Goal: Task Accomplishment & Management: Complete application form

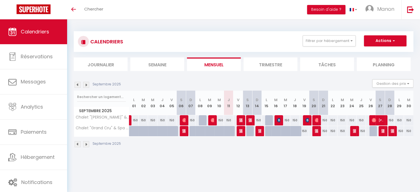
click at [251, 131] on div at bounding box center [250, 131] width 9 height 11
type input "150"
type input "Sam 13 Septembre 2025"
type input "Dim 14 Septembre 2025"
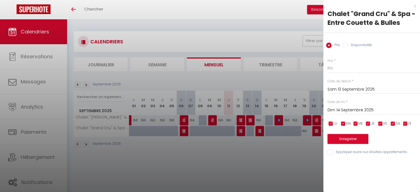
click at [414, 6] on div "x" at bounding box center [370, 6] width 93 height 7
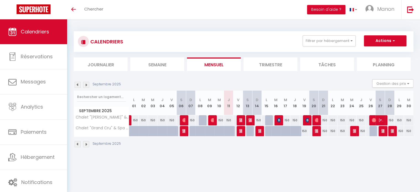
click at [290, 160] on body "🟢 Des questions ou besoin d'assistance pour la migration AirBnB? Connectez-vous…" at bounding box center [210, 115] width 420 height 192
click at [137, 130] on div at bounding box center [137, 134] width 9 height 11
type input "150"
select select "1"
type input "Lun 01 Septembre 2025"
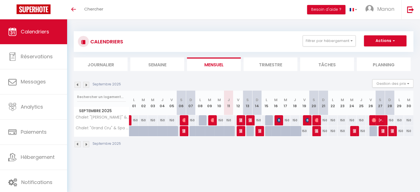
type input "Mar 02 Septembre 2025"
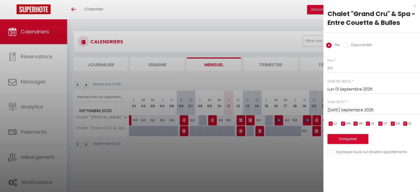
click at [356, 40] on div "Prix Disponibilité" at bounding box center [372, 42] width 97 height 19
click at [357, 43] on label "Disponibilité" at bounding box center [360, 46] width 24 height 6
click at [348, 43] on input "Disponibilité" at bounding box center [346, 46] width 6 height 6
radio input "true"
radio input "false"
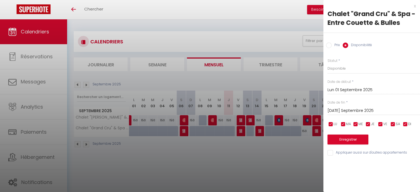
click at [355, 89] on input "Lun 01 Septembre 2025" at bounding box center [374, 89] width 93 height 7
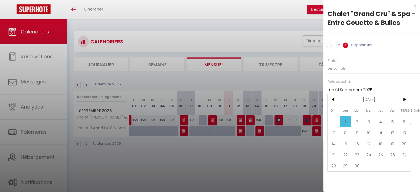
click at [346, 118] on span "1" at bounding box center [346, 121] width 12 height 11
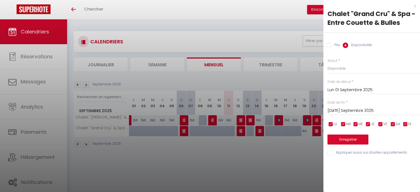
click at [374, 109] on input "Mar 02 Septembre 2025" at bounding box center [374, 110] width 93 height 7
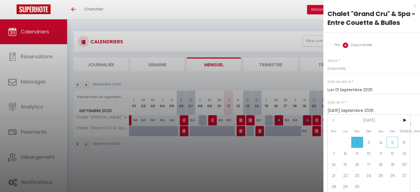
click at [393, 143] on span "5" at bounding box center [393, 142] width 12 height 11
type input "Ven 05 Septembre 2025"
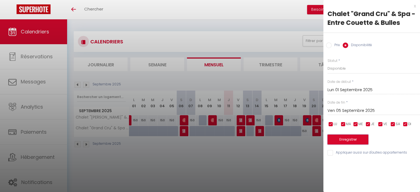
click at [357, 141] on button "Enregistrer" at bounding box center [348, 140] width 41 height 10
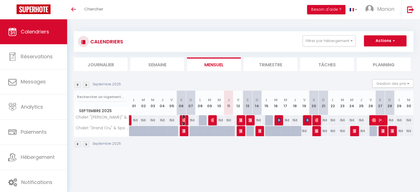
click at [184, 119] on img at bounding box center [184, 120] width 4 height 4
select select "OK"
select select "0"
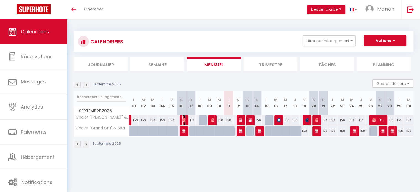
select select "1"
select select
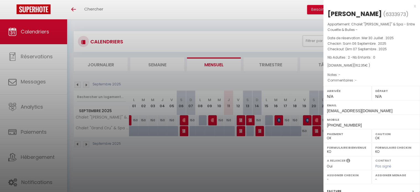
click at [185, 130] on div at bounding box center [210, 96] width 420 height 192
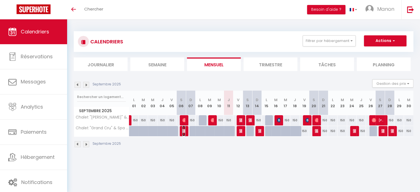
click at [184, 131] on img at bounding box center [184, 131] width 4 height 4
select select "KO"
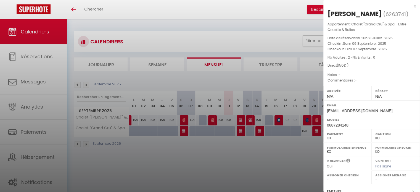
click at [190, 146] on div at bounding box center [210, 96] width 420 height 192
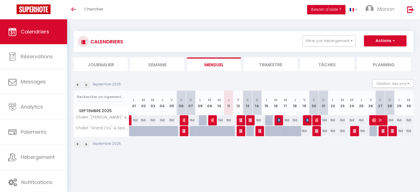
click at [204, 120] on div at bounding box center [203, 120] width 9 height 11
select select "1"
type input "Lun 08 Septembre 2025"
type input "Mar 09 Septembre 2025"
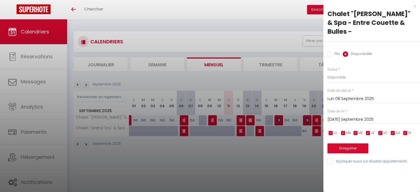
click at [416, 6] on div "x" at bounding box center [370, 6] width 93 height 7
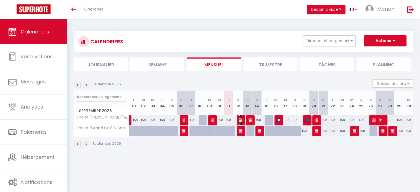
click at [240, 119] on img at bounding box center [241, 120] width 4 height 4
select select "1"
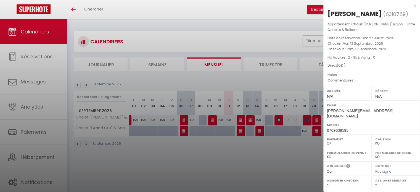
click at [241, 129] on div at bounding box center [210, 96] width 420 height 192
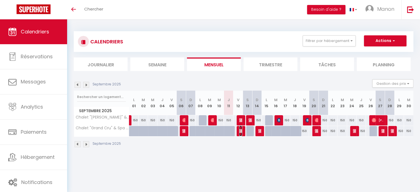
click at [242, 130] on img at bounding box center [241, 131] width 4 height 4
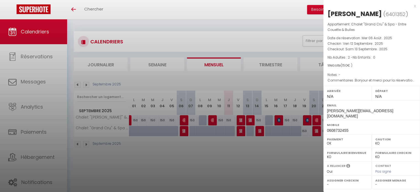
click at [251, 122] on div at bounding box center [210, 96] width 420 height 192
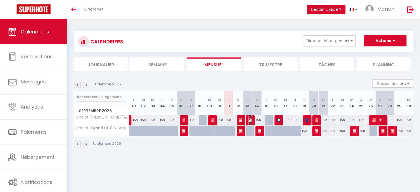
click at [251, 121] on img at bounding box center [251, 120] width 4 height 4
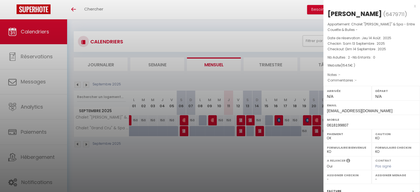
click at [252, 151] on div at bounding box center [210, 96] width 420 height 192
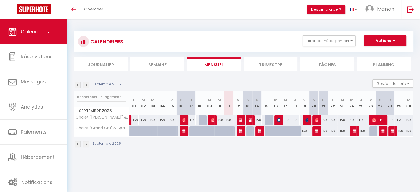
click at [253, 148] on div "Septembre 2025" at bounding box center [244, 145] width 340 height 16
click at [231, 132] on div at bounding box center [231, 134] width 9 height 11
select select "1"
type input "Jeu 11 Septembre 2025"
type input "Ven 12 Septembre 2025"
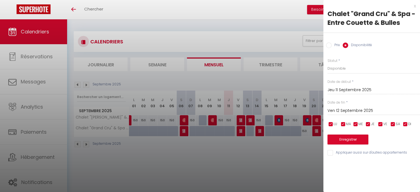
click at [357, 106] on div "Ven 12 Septembre 2025 < Sep 2025 > Dim Lun Mar Mer Jeu Ven Sam 1 2 3 4 5 6 7 8 …" at bounding box center [374, 110] width 93 height 10
click at [352, 135] on button "Enregistrer" at bounding box center [348, 140] width 41 height 10
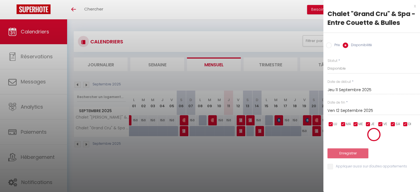
click at [357, 137] on div at bounding box center [374, 135] width 93 height 14
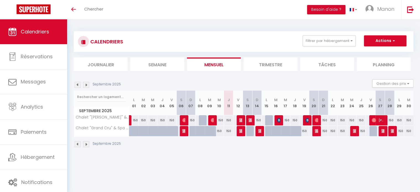
click at [219, 132] on div "150" at bounding box center [218, 131] width 9 height 10
select select "1"
type input "Mer 10 Septembre 2025"
type input "Jeu 11 Septembre 2025"
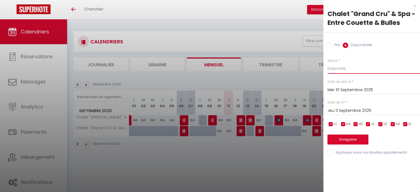
click at [349, 68] on select "Disponible Indisponible" at bounding box center [374, 68] width 93 height 11
select select "0"
click at [328, 63] on select "Disponible Indisponible" at bounding box center [374, 68] width 93 height 11
drag, startPoint x: 344, startPoint y: 139, endPoint x: 341, endPoint y: 142, distance: 4.7
click at [345, 140] on button "Enregistrer" at bounding box center [348, 140] width 41 height 10
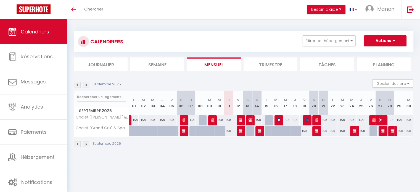
click at [269, 120] on div at bounding box center [269, 120] width 9 height 11
select select "1"
type input "Lun 15 Septembre 2025"
type input "Mar 16 Septembre 2025"
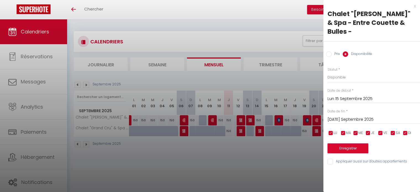
click at [415, 5] on div "x" at bounding box center [370, 6] width 93 height 7
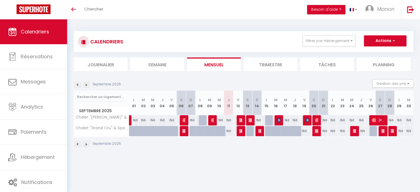
click at [269, 130] on div at bounding box center [269, 131] width 9 height 11
select select "1"
type input "Lun 15 Septembre 2025"
type input "Mar 16 Septembre 2025"
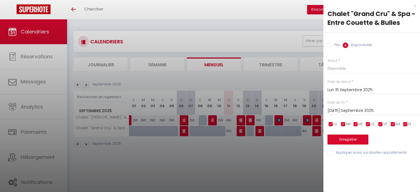
click at [342, 88] on input "Lun 15 Septembre 2025" at bounding box center [374, 89] width 93 height 7
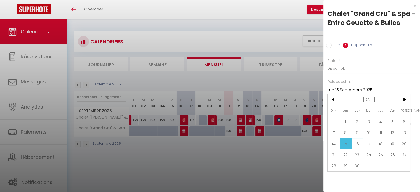
click at [354, 142] on span "16" at bounding box center [357, 143] width 12 height 11
type input "Mar 16 Septembre 2025"
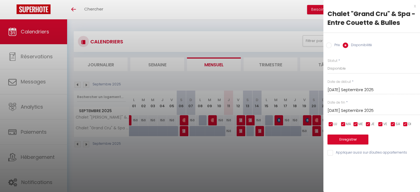
click at [353, 111] on input "Mar 16 Septembre 2025" at bounding box center [374, 110] width 93 height 7
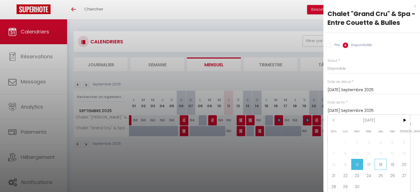
click at [384, 165] on span "18" at bounding box center [381, 164] width 12 height 11
type input "Jeu 18 Septembre 2025"
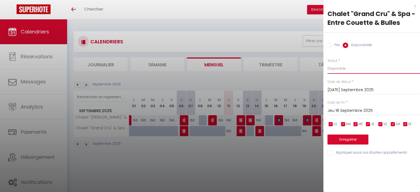
click at [350, 70] on select "Disponible Indisponible" at bounding box center [374, 68] width 93 height 11
select select "0"
click at [328, 63] on select "Disponible Indisponible" at bounding box center [374, 68] width 93 height 11
click at [353, 142] on button "Enregistrer" at bounding box center [348, 140] width 41 height 10
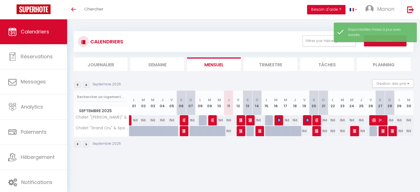
click at [267, 133] on div at bounding box center [269, 131] width 9 height 11
select select "1"
type input "Lun 15 Septembre 2025"
type input "Mar 16 Septembre 2025"
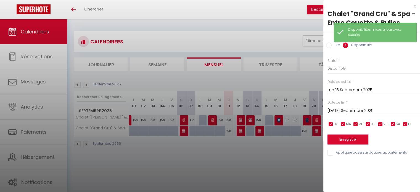
click at [339, 138] on button "Enregistrer" at bounding box center [348, 140] width 41 height 10
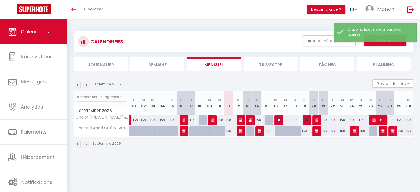
click at [271, 148] on div "Septembre 2025" at bounding box center [244, 145] width 340 height 16
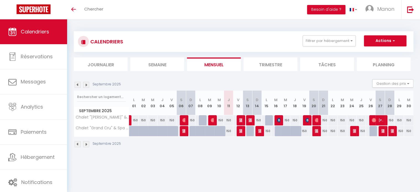
click at [270, 121] on div at bounding box center [269, 120] width 9 height 11
select select "1"
type input "Lun 15 Septembre 2025"
type input "Mar 16 Septembre 2025"
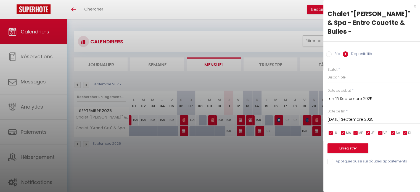
click at [416, 5] on div "x Chalet "Fougère" & Spa - Entre Couette & Bulles - Prix Disponibilité Prix * 1…" at bounding box center [372, 85] width 97 height 170
click at [416, 6] on div "x" at bounding box center [370, 6] width 93 height 7
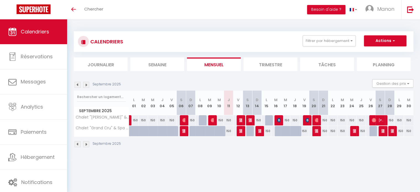
click at [268, 122] on div at bounding box center [269, 120] width 9 height 11
select select "1"
type input "Lun 15 Septembre 2025"
type input "Mar 16 Septembre 2025"
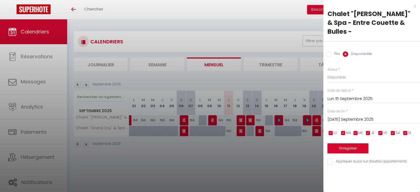
click at [344, 143] on button "Enregistrer" at bounding box center [348, 148] width 41 height 10
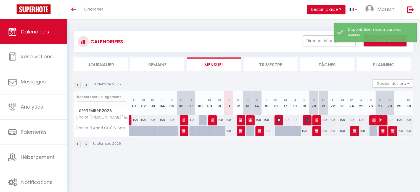
click at [400, 46] on button "Actions" at bounding box center [385, 40] width 43 height 11
click at [385, 52] on link "Nouvelle réservation" at bounding box center [380, 53] width 48 height 8
select select
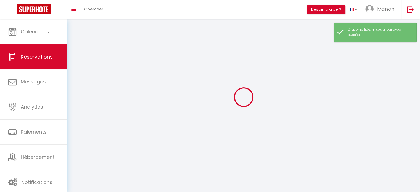
select select
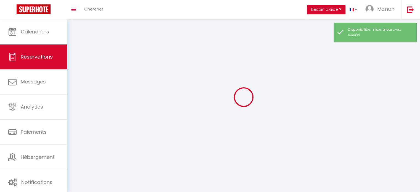
select select
checkbox input "false"
select select
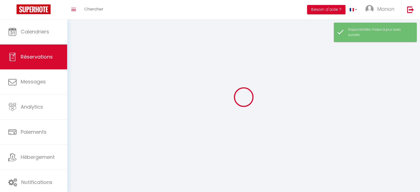
select select
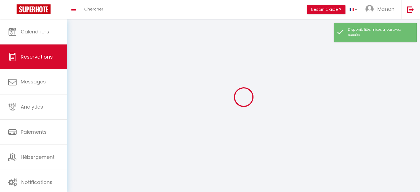
select select
checkbox input "false"
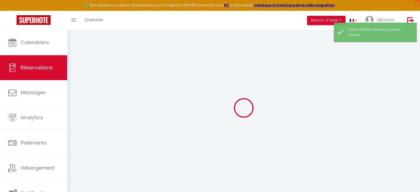
select select
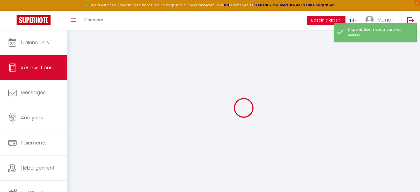
select select
checkbox input "false"
select select
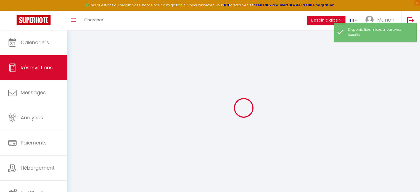
select select
checkbox input "false"
select select
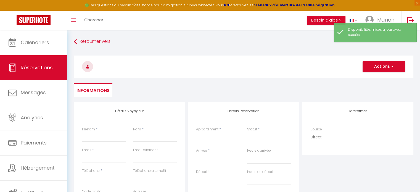
drag, startPoint x: 96, startPoint y: 143, endPoint x: 108, endPoint y: 140, distance: 11.7
click at [97, 142] on div "Prénom *" at bounding box center [103, 137] width 51 height 21
click at [108, 140] on input "Prénom" at bounding box center [104, 137] width 44 height 10
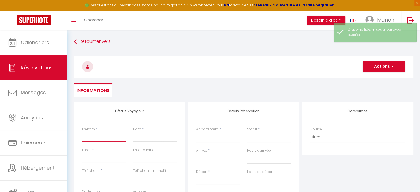
type input "I"
select select
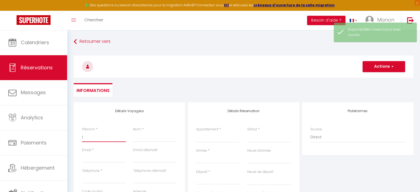
select select
checkbox input "false"
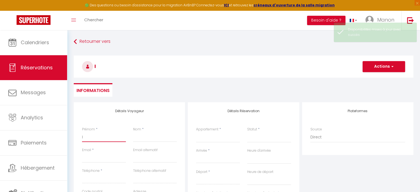
type input "Is"
select select
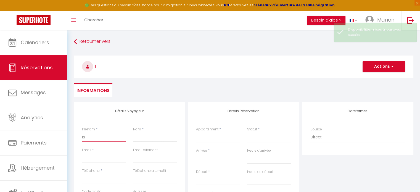
select select
checkbox input "false"
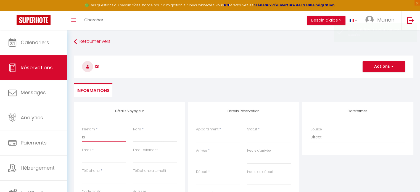
type input "Isa"
select select
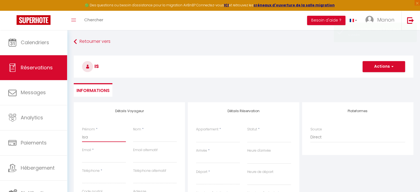
select select
checkbox input "false"
type input "Isab"
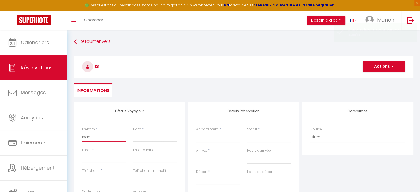
select select
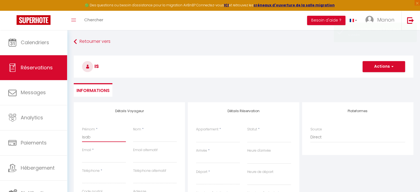
select select
checkbox input "false"
type input "Isabe"
select select
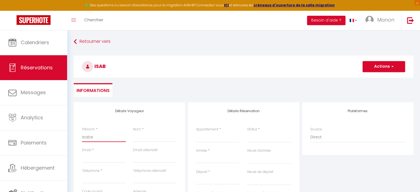
select select
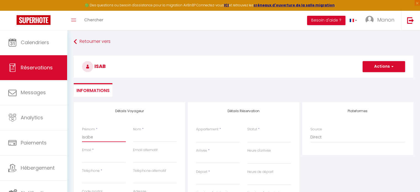
select select
checkbox input "false"
type input "Isabel"
select select
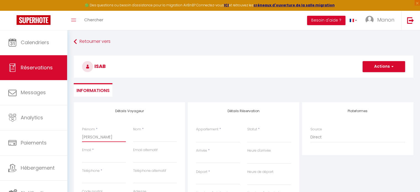
select select
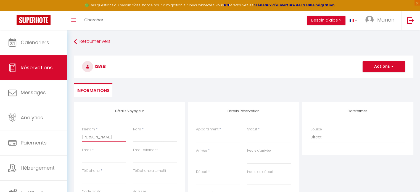
checkbox input "false"
type input "Isabell"
select select
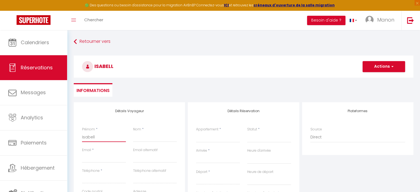
select select
checkbox input "false"
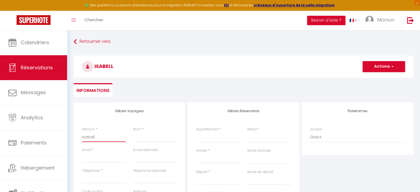
type input "Isabelle"
select select
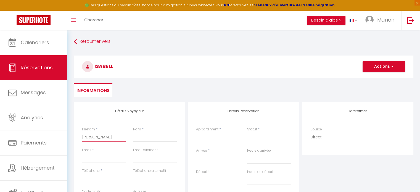
select select
checkbox input "false"
type input "Isabelle"
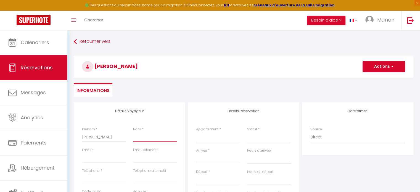
type input "B"
select select
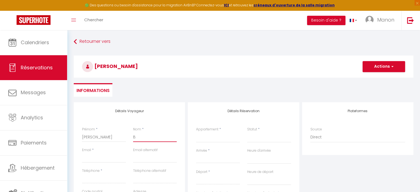
select select
checkbox input "false"
type input "BE"
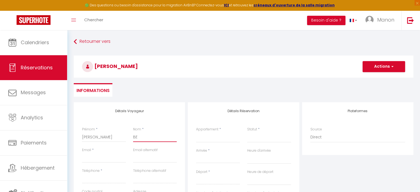
select select
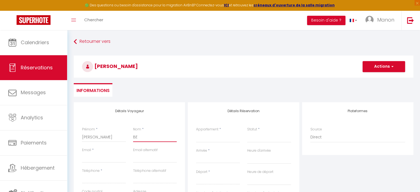
select select
checkbox input "false"
type input "BEN"
select select
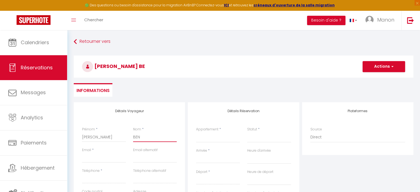
select select
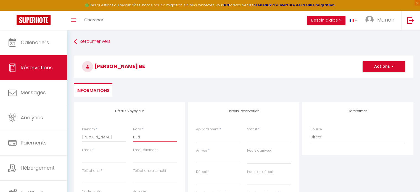
select select
checkbox input "false"
type input "BENC"
select select
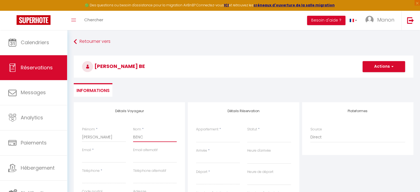
select select
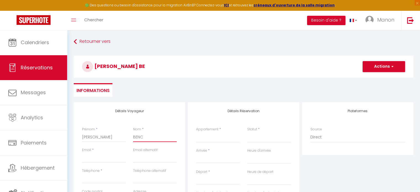
checkbox input "false"
type input "BENCK"
select select
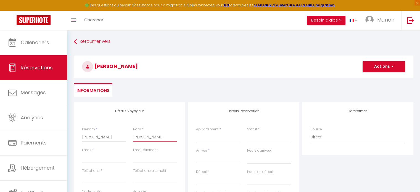
select select
checkbox input "false"
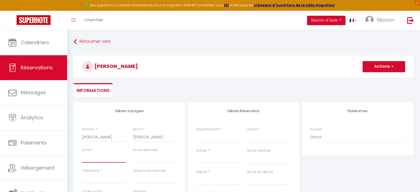
paste input "isa.bencker@gmail.com"
drag, startPoint x: 96, startPoint y: 178, endPoint x: 103, endPoint y: 178, distance: 6.9
click at [96, 178] on input "Téléphone" at bounding box center [104, 179] width 44 height 10
paste input "+41794452293"
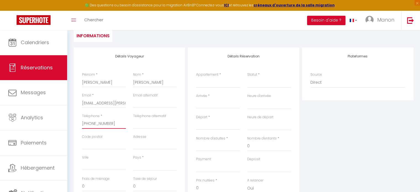
scroll to position [55, 0]
click at [107, 146] on input "Code postal" at bounding box center [104, 144] width 44 height 10
click at [143, 167] on select "[GEOGRAPHIC_DATA] [GEOGRAPHIC_DATA] [GEOGRAPHIC_DATA] [GEOGRAPHIC_DATA] [GEOGRA…" at bounding box center [155, 165] width 44 height 11
click at [133, 160] on select "[GEOGRAPHIC_DATA] [GEOGRAPHIC_DATA] [GEOGRAPHIC_DATA] [GEOGRAPHIC_DATA] [GEOGRA…" at bounding box center [155, 165] width 44 height 11
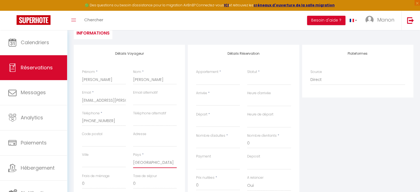
scroll to position [28, 0]
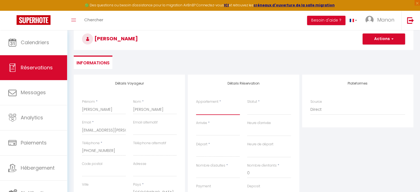
click at [211, 112] on select "Chalet "[PERSON_NAME]" & Spa - Entre Couette & Bulles - Chalet "Grand Cru" & Sp…" at bounding box center [218, 109] width 44 height 11
click at [196, 104] on select "Chalet "[PERSON_NAME]" & Spa - Entre Couette & Bulles - Chalet "Grand Cru" & Sp…" at bounding box center [218, 109] width 44 height 11
click at [256, 110] on select "Confirmé Non Confirmé [PERSON_NAME] par le voyageur No Show Request" at bounding box center [269, 109] width 44 height 11
click at [263, 113] on select "Confirmé Non Confirmé [PERSON_NAME] par le voyageur No Show Request" at bounding box center [269, 109] width 44 height 11
click at [216, 132] on input "Arrivée" at bounding box center [218, 131] width 44 height 7
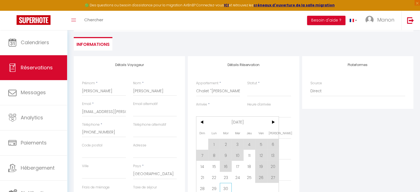
scroll to position [55, 0]
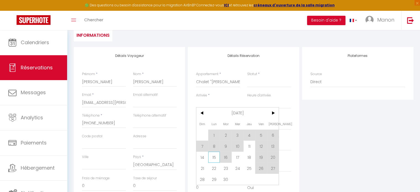
click at [213, 158] on span "15" at bounding box center [214, 157] width 12 height 11
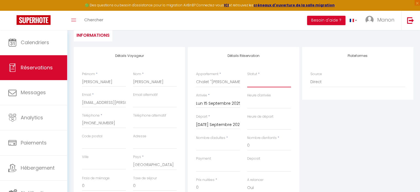
click at [256, 82] on select "Confirmé Non Confirmé [PERSON_NAME] par le voyageur No Show Request" at bounding box center [269, 82] width 44 height 11
click at [247, 77] on select "Confirmé Non Confirmé [PERSON_NAME] par le voyageur No Show Request" at bounding box center [269, 82] width 44 height 11
click at [223, 147] on input "Nombre d'adultes" at bounding box center [218, 146] width 44 height 10
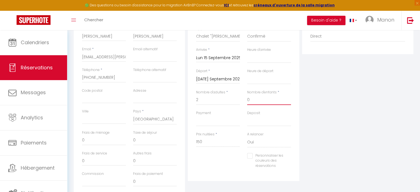
scroll to position [111, 0]
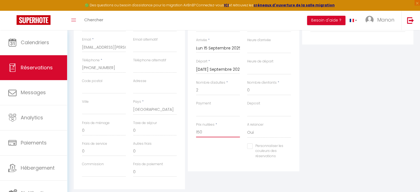
click at [215, 131] on input "150" at bounding box center [218, 132] width 44 height 10
click at [273, 137] on select "Oui Non" at bounding box center [269, 132] width 44 height 11
click at [247, 127] on select "Oui Non" at bounding box center [269, 132] width 44 height 11
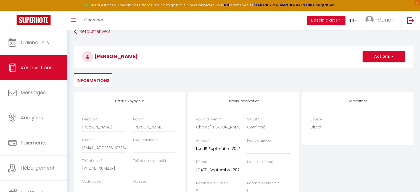
scroll to position [0, 0]
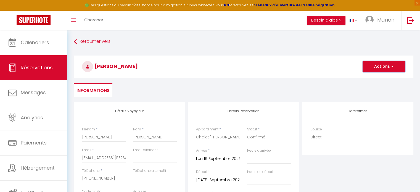
click at [384, 69] on button "Actions" at bounding box center [384, 66] width 43 height 11
click at [378, 77] on link "Enregistrer" at bounding box center [379, 78] width 44 height 7
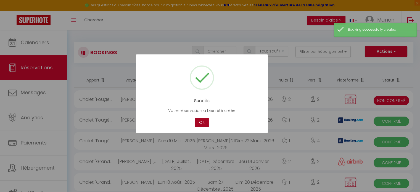
click at [200, 122] on button "OK" at bounding box center [202, 123] width 14 height 10
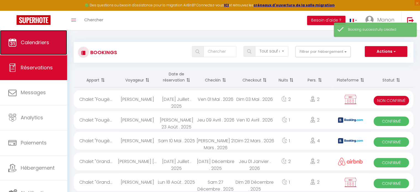
click at [32, 44] on span "Calendriers" at bounding box center [35, 42] width 28 height 7
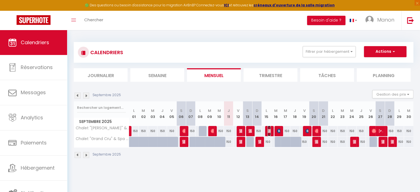
click at [270, 130] on img at bounding box center [270, 131] width 4 height 4
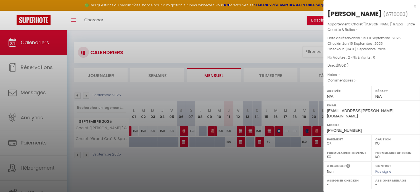
click at [255, 176] on div at bounding box center [210, 96] width 420 height 192
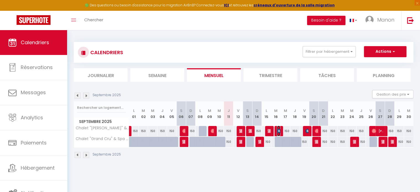
click at [277, 129] on img at bounding box center [279, 131] width 4 height 4
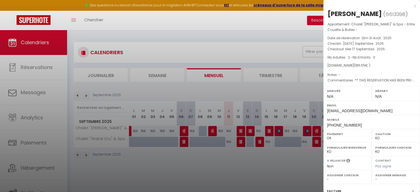
click at [265, 159] on div at bounding box center [210, 96] width 420 height 192
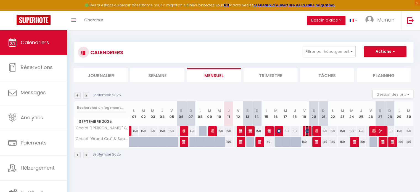
click at [306, 132] on img at bounding box center [308, 131] width 4 height 4
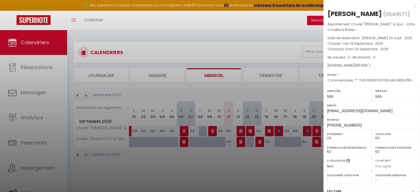
click at [277, 158] on div at bounding box center [210, 96] width 420 height 192
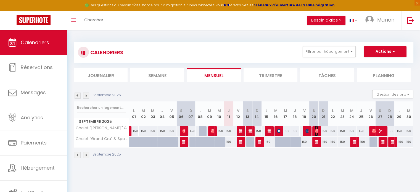
click at [317, 132] on img at bounding box center [317, 131] width 4 height 4
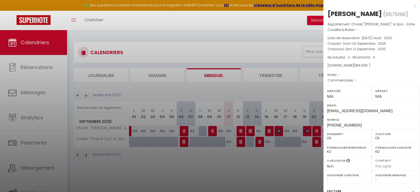
click at [316, 141] on div at bounding box center [210, 96] width 420 height 192
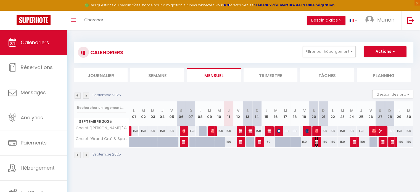
click at [316, 142] on img at bounding box center [317, 142] width 4 height 4
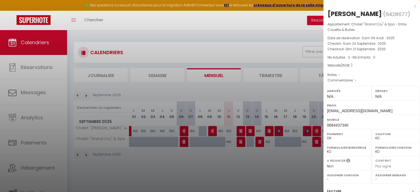
click at [306, 155] on div at bounding box center [210, 96] width 420 height 192
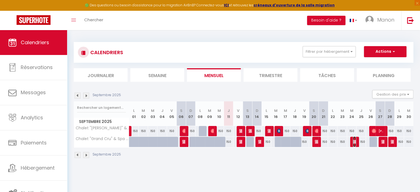
click at [353, 143] on img at bounding box center [355, 142] width 4 height 4
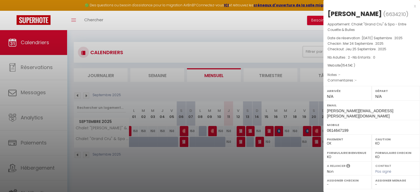
click at [293, 158] on div at bounding box center [210, 96] width 420 height 192
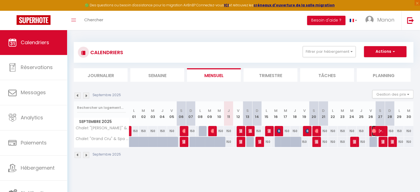
click at [376, 131] on img at bounding box center [374, 131] width 4 height 4
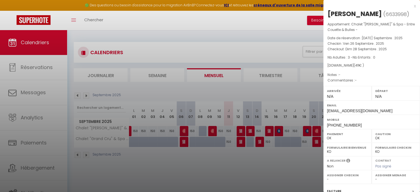
click at [305, 156] on div at bounding box center [210, 96] width 420 height 192
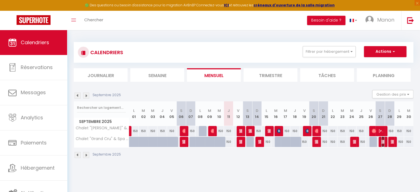
click at [383, 142] on img at bounding box center [384, 142] width 4 height 4
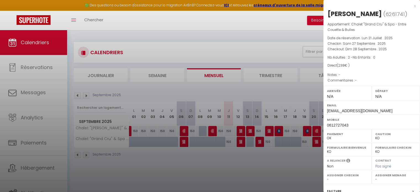
click at [277, 165] on div at bounding box center [210, 96] width 420 height 192
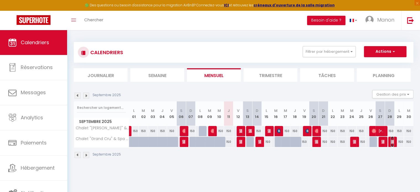
click at [392, 142] on img at bounding box center [393, 142] width 4 height 4
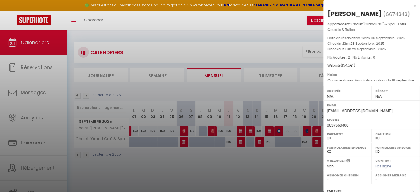
click at [282, 150] on div at bounding box center [210, 96] width 420 height 192
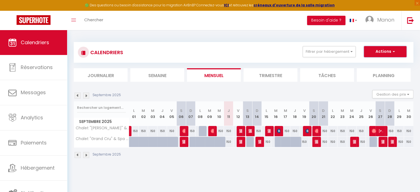
click at [388, 47] on button "Actions" at bounding box center [385, 51] width 43 height 11
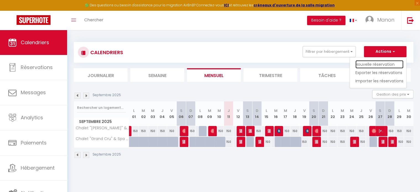
click at [376, 64] on link "Nouvelle réservation" at bounding box center [380, 64] width 48 height 8
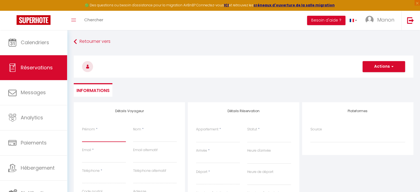
drag, startPoint x: 95, startPoint y: 140, endPoint x: 113, endPoint y: 139, distance: 18.3
click at [95, 140] on input "Prénom" at bounding box center [104, 137] width 44 height 10
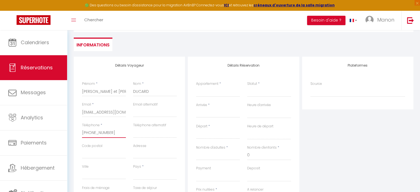
scroll to position [55, 0]
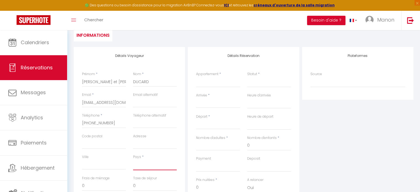
click at [155, 164] on select "[GEOGRAPHIC_DATA] [GEOGRAPHIC_DATA] [GEOGRAPHIC_DATA] [GEOGRAPHIC_DATA] [GEOGRA…" at bounding box center [155, 165] width 44 height 11
click at [133, 160] on select "[GEOGRAPHIC_DATA] [GEOGRAPHIC_DATA] [GEOGRAPHIC_DATA] [GEOGRAPHIC_DATA] [GEOGRA…" at bounding box center [155, 165] width 44 height 11
click at [154, 167] on select "[GEOGRAPHIC_DATA] [GEOGRAPHIC_DATA] [GEOGRAPHIC_DATA] [GEOGRAPHIC_DATA] [GEOGRA…" at bounding box center [155, 165] width 44 height 11
click at [133, 160] on select "[GEOGRAPHIC_DATA] [GEOGRAPHIC_DATA] [GEOGRAPHIC_DATA] [GEOGRAPHIC_DATA] [GEOGRA…" at bounding box center [155, 165] width 44 height 11
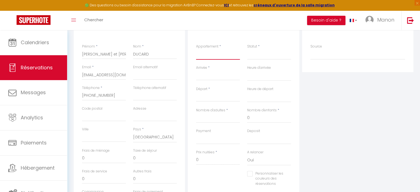
click at [221, 58] on select "Chalet "[PERSON_NAME]" & Spa - Entre Couette & Bulles - Chalet "Grand Cru" & Sp…" at bounding box center [218, 54] width 44 height 11
click at [196, 49] on select "Chalet "[PERSON_NAME]" & Spa - Entre Couette & Bulles - Chalet "Grand Cru" & Sp…" at bounding box center [218, 54] width 44 height 11
click at [218, 78] on input "Arrivée" at bounding box center [218, 75] width 44 height 7
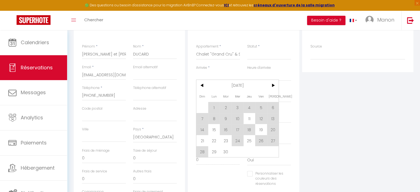
click at [315, 92] on div "Plateformes Source Direct [DOMAIN_NAME] [DOMAIN_NAME] Chalet montagne Expedia G…" at bounding box center [358, 118] width 114 height 198
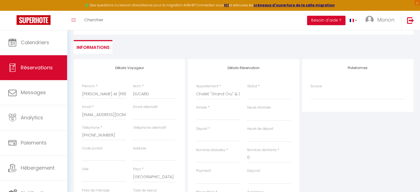
scroll to position [0, 0]
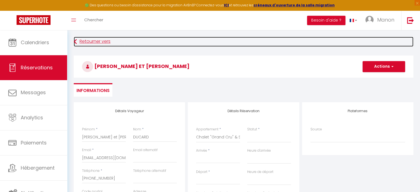
click at [91, 43] on link "Retourner vers" at bounding box center [244, 42] width 340 height 10
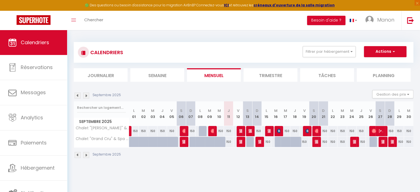
click at [250, 143] on div at bounding box center [250, 142] width 9 height 11
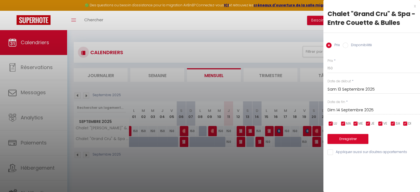
click at [359, 46] on label "Disponibilité" at bounding box center [360, 46] width 24 height 6
click at [348, 46] on input "Disponibilité" at bounding box center [346, 46] width 6 height 6
click at [350, 139] on button "Enregistrer" at bounding box center [348, 140] width 41 height 10
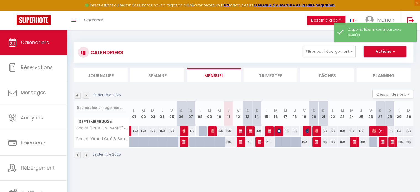
click at [389, 52] on button "Actions" at bounding box center [385, 51] width 43 height 11
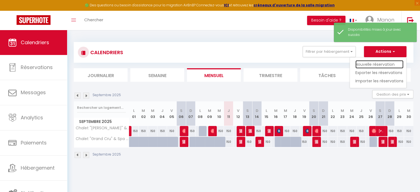
click at [382, 65] on link "Nouvelle réservation" at bounding box center [380, 64] width 48 height 8
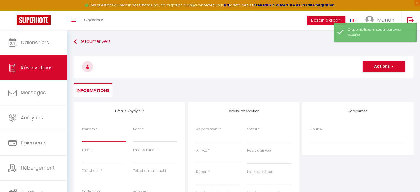
click at [95, 133] on input "Prénom" at bounding box center [104, 137] width 44 height 10
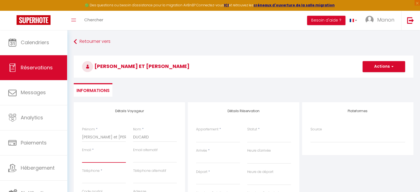
paste input "[EMAIL_ADDRESS][DOMAIN_NAME]"
paste input "41794249097"
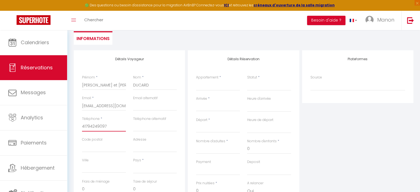
scroll to position [55, 0]
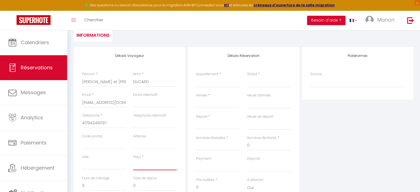
click at [146, 167] on select "[GEOGRAPHIC_DATA] [GEOGRAPHIC_DATA] [GEOGRAPHIC_DATA] [GEOGRAPHIC_DATA] [GEOGRA…" at bounding box center [155, 165] width 44 height 11
click at [133, 160] on select "[GEOGRAPHIC_DATA] [GEOGRAPHIC_DATA] [GEOGRAPHIC_DATA] [GEOGRAPHIC_DATA] [GEOGRA…" at bounding box center [155, 165] width 44 height 11
click at [205, 86] on select "Chalet "[PERSON_NAME]" & Spa - Entre Couette & Bulles - Chalet "Grand Cru" & Sp…" at bounding box center [218, 82] width 44 height 11
click at [196, 77] on select "Chalet "[PERSON_NAME]" & Spa - Entre Couette & Bulles - Chalet "Grand Cru" & Sp…" at bounding box center [218, 82] width 44 height 11
click at [211, 104] on input "Arrivée" at bounding box center [218, 103] width 44 height 7
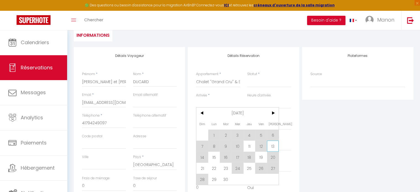
click at [270, 145] on span "13" at bounding box center [273, 146] width 12 height 11
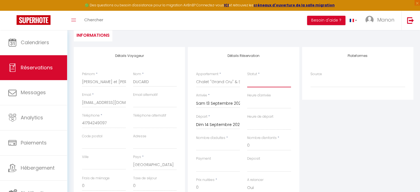
click at [266, 85] on select "Confirmé Non Confirmé [PERSON_NAME] par le voyageur No Show Request" at bounding box center [269, 82] width 44 height 11
click at [247, 77] on select "Confirmé Non Confirmé [PERSON_NAME] par le voyageur No Show Request" at bounding box center [269, 82] width 44 height 11
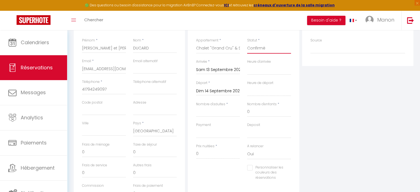
scroll to position [83, 0]
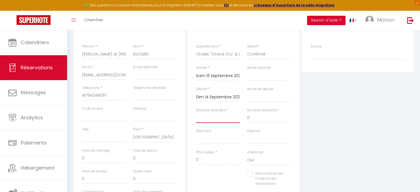
click at [223, 116] on input "Nombre d'adultes" at bounding box center [218, 118] width 44 height 10
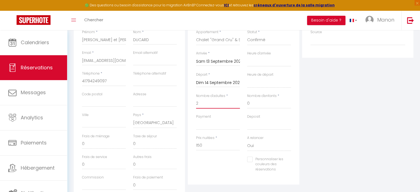
scroll to position [111, 0]
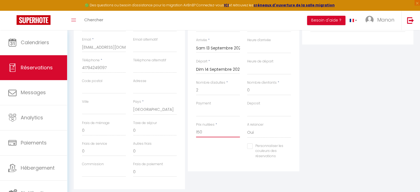
click at [209, 133] on input "150" at bounding box center [218, 132] width 44 height 10
click at [219, 149] on div "Personnaliser les couleurs des réservations #D7092E" at bounding box center [244, 153] width 102 height 21
click at [263, 135] on select "Oui Non" at bounding box center [269, 132] width 44 height 11
click at [247, 127] on select "Oui Non" at bounding box center [269, 132] width 44 height 11
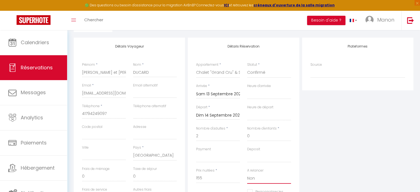
scroll to position [0, 0]
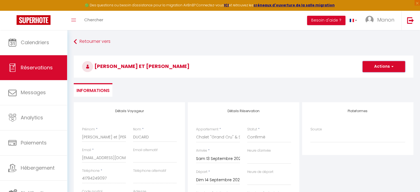
click at [389, 66] on button "Actions" at bounding box center [384, 66] width 43 height 11
click at [373, 80] on link "Enregistrer" at bounding box center [379, 78] width 44 height 7
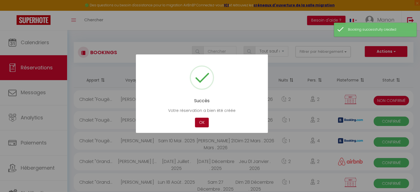
click at [201, 119] on button "OK" at bounding box center [202, 123] width 14 height 10
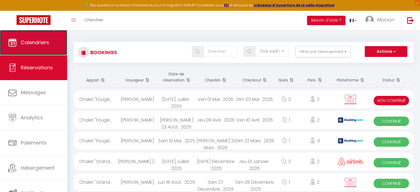
click at [25, 47] on link "Calendriers" at bounding box center [33, 42] width 67 height 25
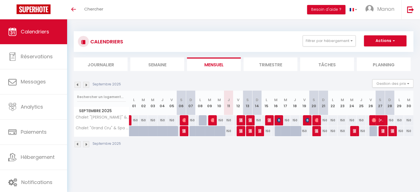
click at [87, 85] on img at bounding box center [86, 85] width 6 height 6
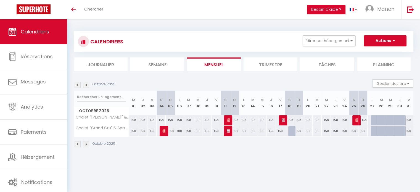
click at [292, 131] on div at bounding box center [292, 131] width 9 height 11
type input "150"
type input "[PERSON_NAME] 18 Octobre 2025"
type input "Dim 19 Octobre 2025"
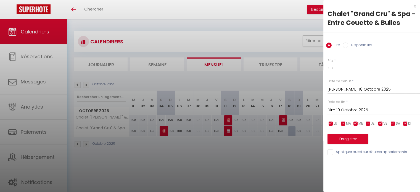
click at [284, 146] on div at bounding box center [210, 96] width 420 height 192
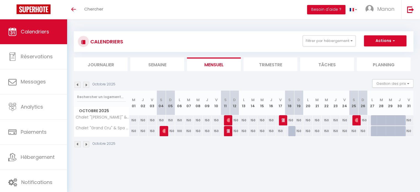
click at [292, 133] on div at bounding box center [292, 131] width 9 height 11
type input "150"
type input "[PERSON_NAME] 18 Octobre 2025"
type input "Dim 19 Octobre 2025"
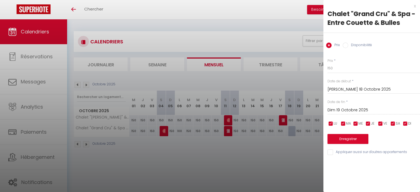
click at [364, 43] on label "Disponibilité" at bounding box center [360, 46] width 24 height 6
click at [348, 43] on input "Disponibilité" at bounding box center [346, 46] width 6 height 6
radio input "true"
radio input "false"
click at [349, 135] on button "Enregistrer" at bounding box center [348, 140] width 41 height 10
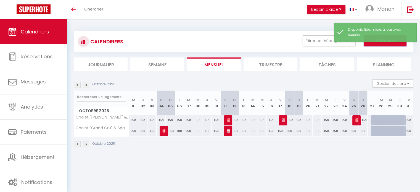
click at [391, 45] on button "Actions" at bounding box center [385, 40] width 43 height 11
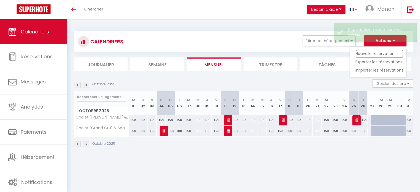
click at [379, 54] on link "Nouvelle réservation" at bounding box center [380, 53] width 48 height 8
select select
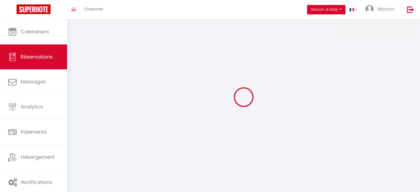
select select
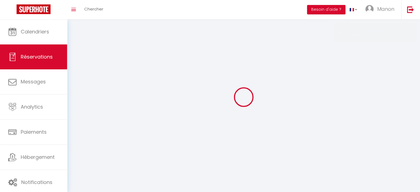
select select
checkbox input "false"
select select
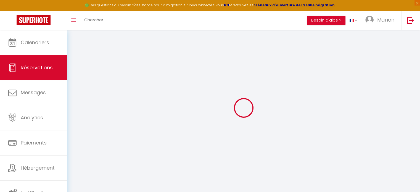
select select
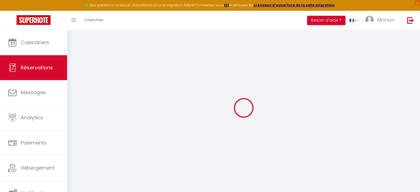
select select
checkbox input "false"
select select
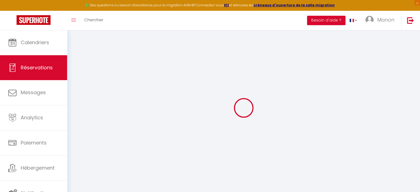
select select
checkbox input "false"
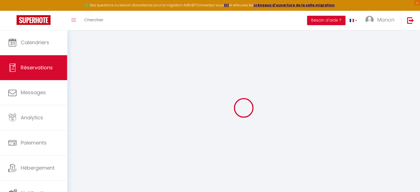
select select
checkbox input "false"
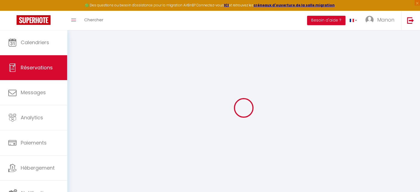
select select
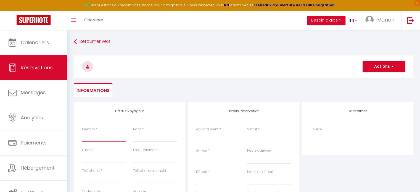
drag, startPoint x: 83, startPoint y: 137, endPoint x: 192, endPoint y: 142, distance: 109.3
click at [83, 137] on input "Prénom" at bounding box center [104, 137] width 44 height 10
type input "M"
select select
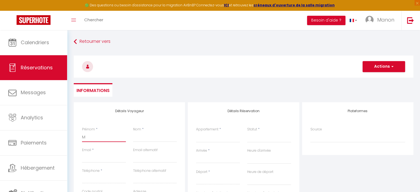
select select
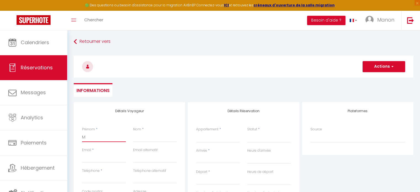
checkbox input "false"
type input "Ma"
select select
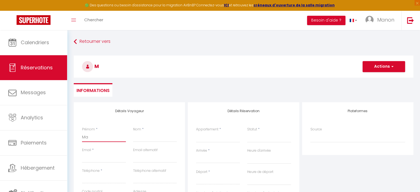
select select
checkbox input "false"
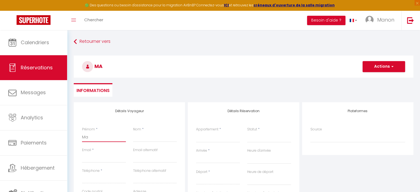
type input "Mar"
select select
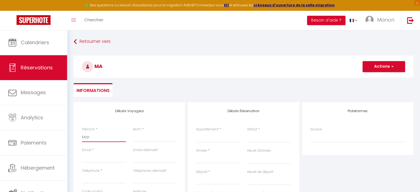
select select
checkbox input "false"
type input "Mart"
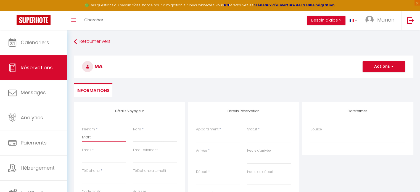
select select
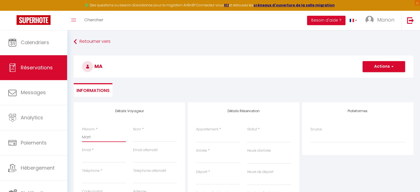
select select
checkbox input "false"
type input "Marti"
select select
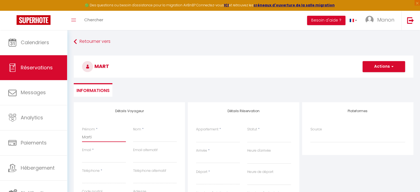
select select
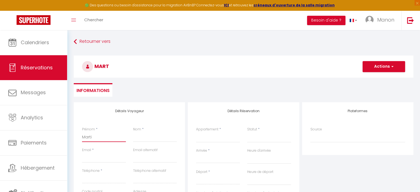
select select
checkbox input "false"
type input "[PERSON_NAME]"
select select
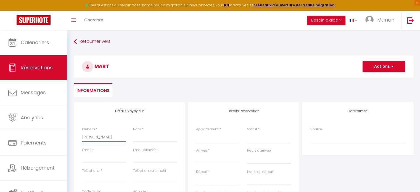
select select
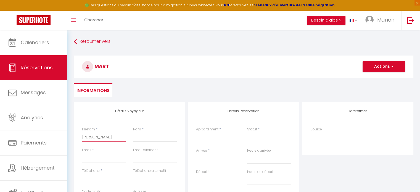
checkbox input "false"
type input "[PERSON_NAME]"
select select
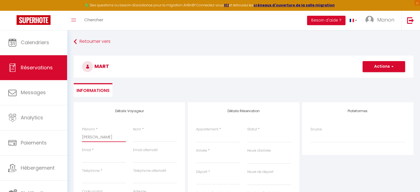
select select
checkbox input "false"
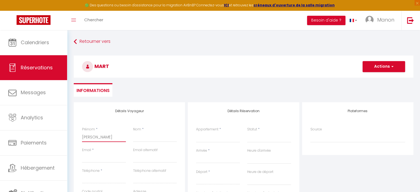
type input "[PERSON_NAME]"
select select
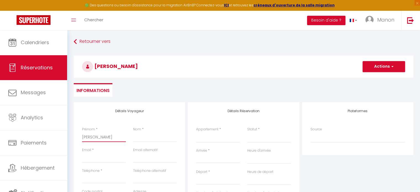
select select
checkbox input "false"
type input "[PERSON_NAME] e"
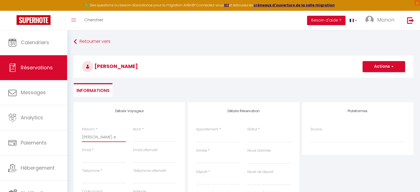
select select
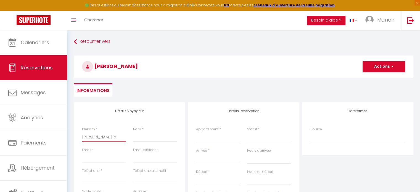
select select
checkbox input "false"
type input "[PERSON_NAME] et"
select select
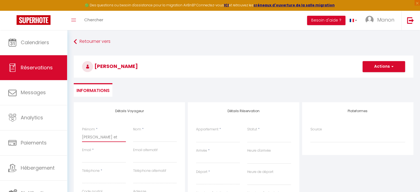
select select
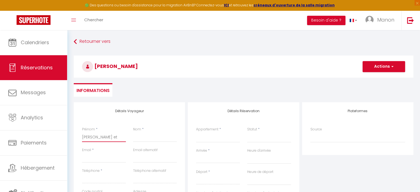
select select
checkbox input "false"
type input "[PERSON_NAME] et"
select select
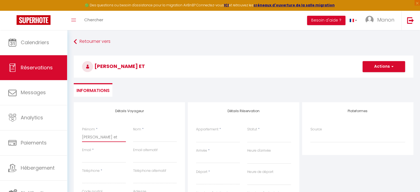
select select
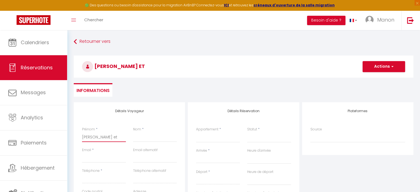
checkbox input "false"
type input "[PERSON_NAME] et P"
select select
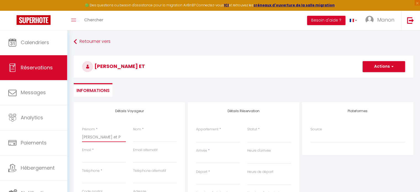
select select
checkbox input "false"
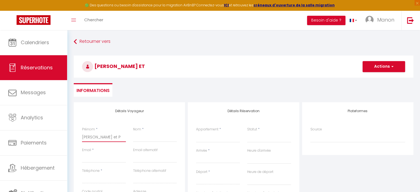
type input "[PERSON_NAME] et Pa"
select select
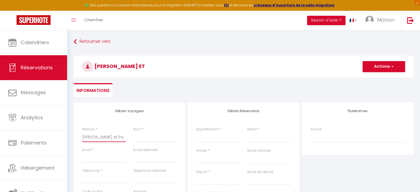
select select
checkbox input "false"
type input "[PERSON_NAME] et [PERSON_NAME]"
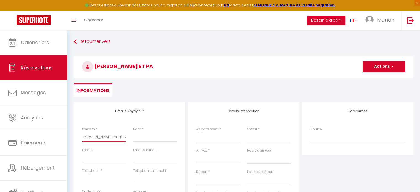
select select
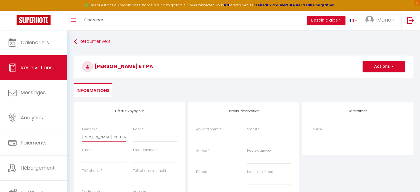
select select
checkbox input "false"
type input "[PERSON_NAME] et Patr"
select select
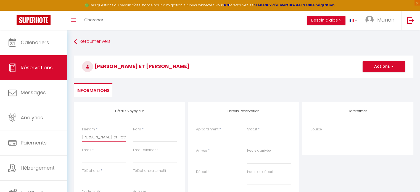
select select
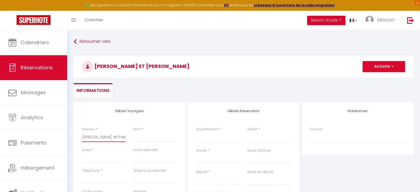
select select
checkbox input "false"
type input "[PERSON_NAME] et [PERSON_NAME]"
select select
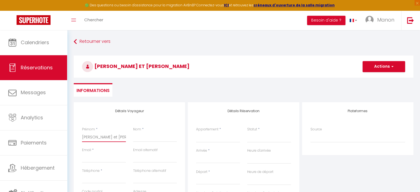
select select
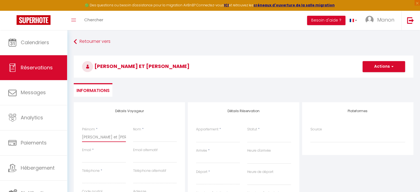
checkbox input "false"
type input "[PERSON_NAME] et [PERSON_NAME]"
select select
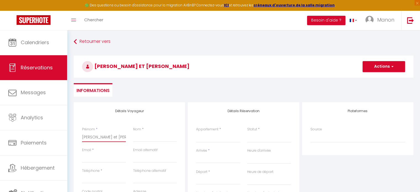
select select
checkbox input "false"
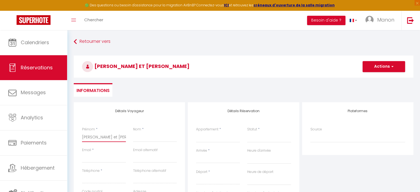
type input "[PERSON_NAME] et [PERSON_NAME]"
select select
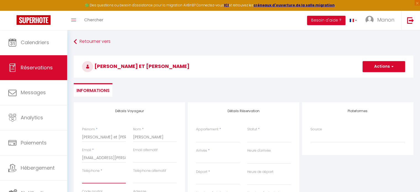
paste input "[PHONE_NUMBER]"
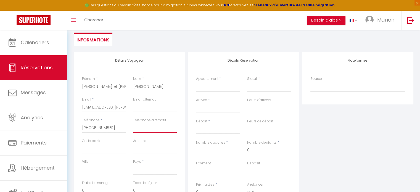
scroll to position [55, 0]
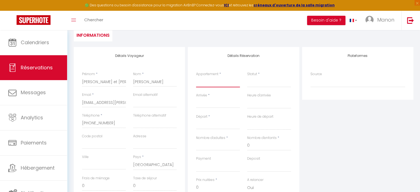
click at [233, 84] on select "Chalet "[PERSON_NAME]" & Spa - Entre Couette & Bulles - Chalet "Grand Cru" & Sp…" at bounding box center [218, 82] width 44 height 11
click at [196, 77] on select "Chalet "[PERSON_NAME]" & Spa - Entre Couette & Bulles - Chalet "Grand Cru" & Sp…" at bounding box center [218, 82] width 44 height 11
click at [214, 107] on div "< [DATE] > Dim Lun Mar Mer Jeu Ven Sam 1 2 3 4 5 6 7 8 9 10 11 12 13 14 15 16 1…" at bounding box center [218, 103] width 44 height 10
click at [213, 105] on input "Arrivée" at bounding box center [218, 103] width 44 height 7
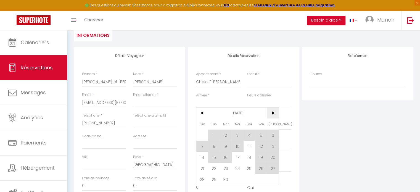
click at [275, 112] on span ">" at bounding box center [273, 112] width 12 height 11
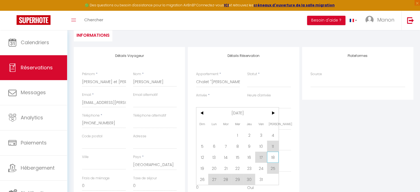
click at [274, 156] on span "18" at bounding box center [273, 157] width 12 height 11
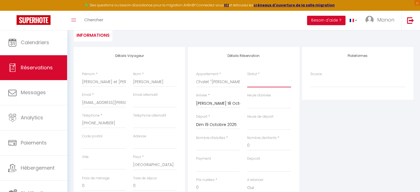
click at [265, 85] on select "Confirmé Non Confirmé [PERSON_NAME] par le voyageur No Show Request" at bounding box center [269, 82] width 44 height 11
click at [247, 77] on select "Confirmé Non Confirmé [PERSON_NAME] par le voyageur No Show Request" at bounding box center [269, 82] width 44 height 11
click at [221, 146] on input "Nombre d'adultes" at bounding box center [218, 146] width 44 height 10
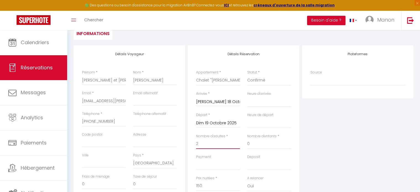
scroll to position [111, 0]
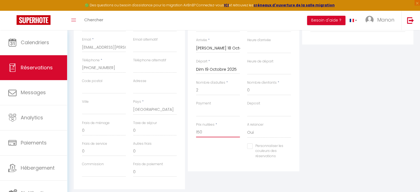
click at [206, 132] on input "150" at bounding box center [218, 132] width 44 height 10
drag, startPoint x: 206, startPoint y: 132, endPoint x: 191, endPoint y: 132, distance: 15.5
click at [191, 132] on div "Détails Réservation Appartement * Chalet "[PERSON_NAME]" & Spa - Entre Couette …" at bounding box center [243, 82] width 111 height 180
click at [341, 120] on div "Plateformes Source Direct [DOMAIN_NAME] [DOMAIN_NAME] Chalet montagne Expedia G…" at bounding box center [358, 91] width 114 height 198
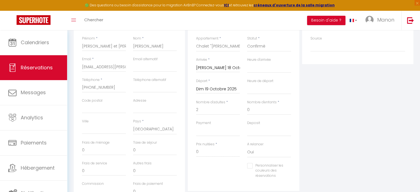
scroll to position [83, 0]
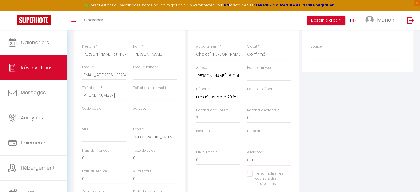
click at [269, 164] on select "Oui Non" at bounding box center [269, 160] width 44 height 11
click at [247, 155] on select "Oui Non" at bounding box center [269, 160] width 44 height 11
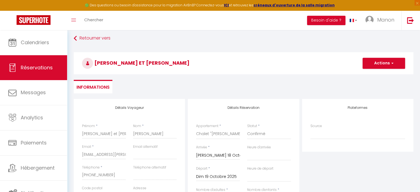
scroll to position [0, 0]
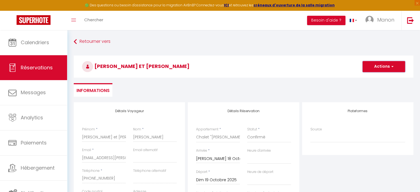
click at [377, 66] on button "Actions" at bounding box center [384, 66] width 43 height 11
click at [371, 79] on link "Enregistrer" at bounding box center [379, 78] width 44 height 7
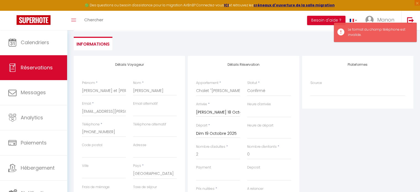
scroll to position [83, 0]
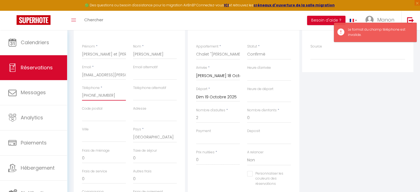
click at [89, 95] on input "[PHONE_NUMBER]" at bounding box center [104, 96] width 44 height 10
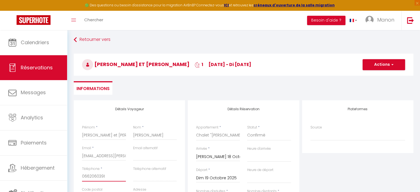
scroll to position [0, 0]
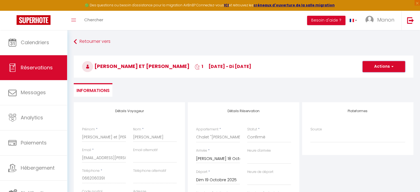
click at [381, 67] on button "Actions" at bounding box center [384, 66] width 43 height 11
click at [376, 80] on link "Enregistrer" at bounding box center [379, 78] width 44 height 7
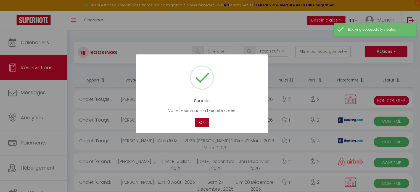
click at [201, 124] on button "OK" at bounding box center [202, 123] width 14 height 10
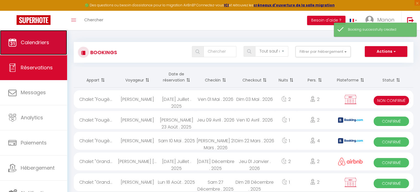
click at [36, 41] on span "Calendriers" at bounding box center [35, 42] width 28 height 7
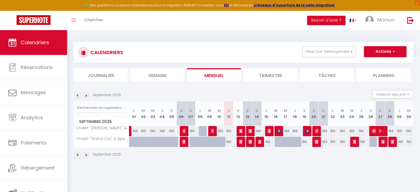
click at [89, 98] on img at bounding box center [86, 96] width 6 height 6
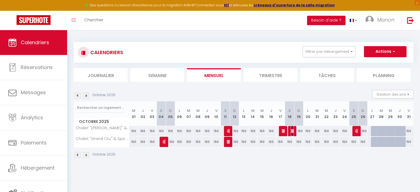
click at [292, 131] on img at bounding box center [293, 131] width 4 height 4
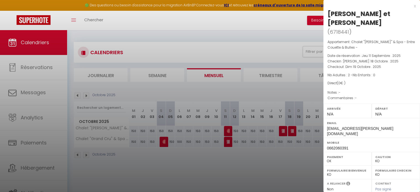
click at [411, 6] on div "x" at bounding box center [370, 6] width 93 height 7
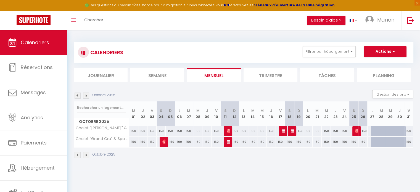
click at [76, 94] on img at bounding box center [78, 96] width 6 height 6
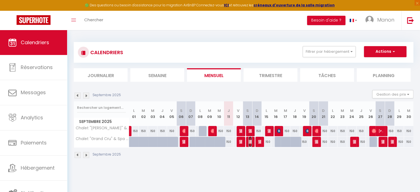
click at [250, 140] on img at bounding box center [251, 142] width 4 height 4
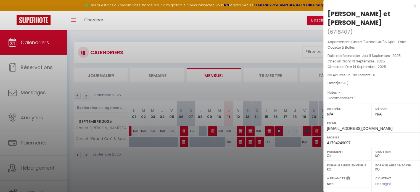
click at [261, 159] on div at bounding box center [210, 96] width 420 height 192
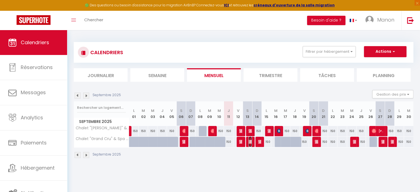
click at [250, 144] on span "[PERSON_NAME] et [PERSON_NAME]" at bounding box center [250, 142] width 3 height 11
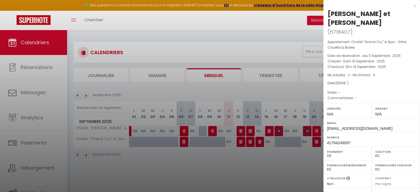
click at [269, 162] on div at bounding box center [210, 96] width 420 height 192
